Goal: Task Accomplishment & Management: Complete application form

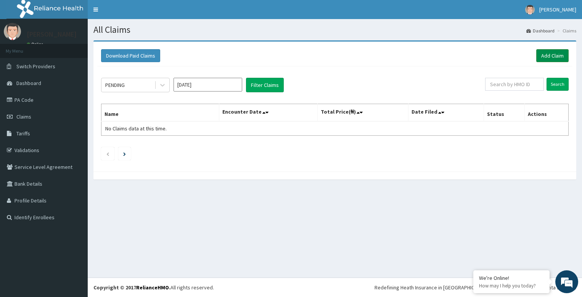
click at [565, 60] on link "Add Claim" at bounding box center [552, 55] width 32 height 13
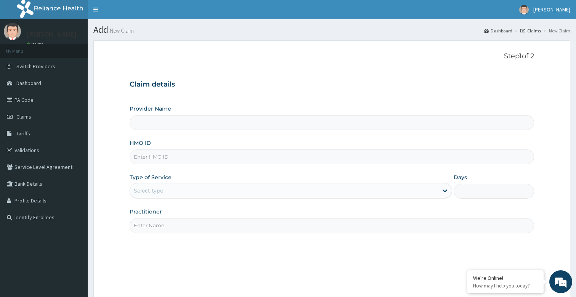
type input "Bodyline Gym- Festac"
type input "1"
